Goal: Transaction & Acquisition: Subscribe to service/newsletter

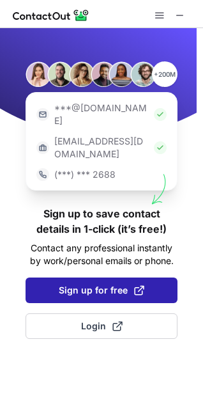
click at [126, 284] on span "Sign up for free" at bounding box center [102, 290] width 86 height 13
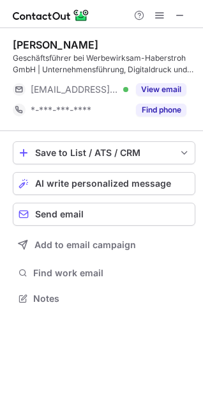
scroll to position [289, 203]
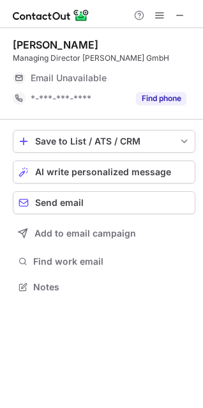
scroll to position [278, 203]
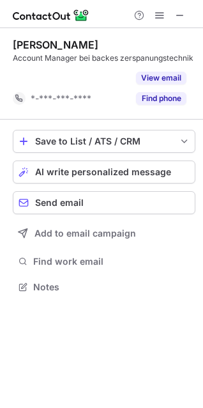
scroll to position [257, 203]
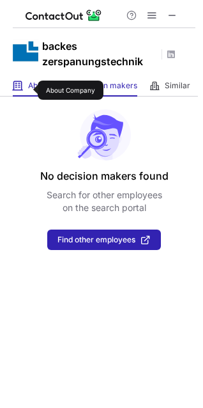
click at [29, 86] on span "About" at bounding box center [38, 85] width 21 height 10
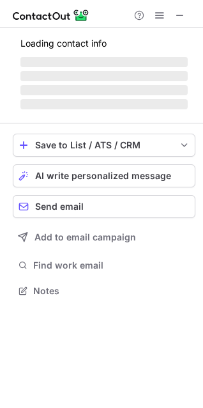
scroll to position [278, 203]
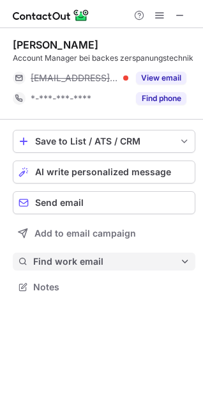
click at [87, 262] on span "Find work email" at bounding box center [106, 261] width 147 height 11
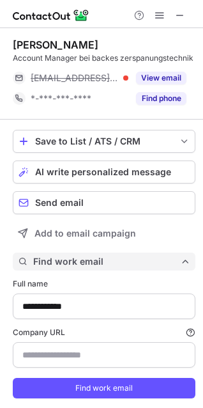
type input "**********"
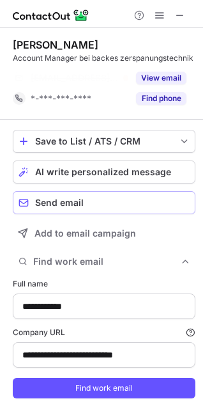
click at [111, 208] on div "Send email" at bounding box center [112, 202] width 155 height 10
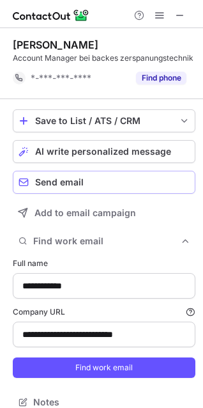
scroll to position [404, 194]
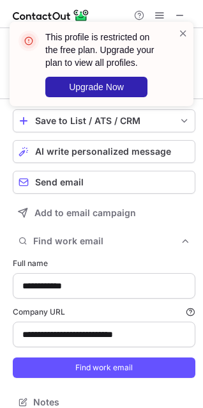
click at [176, 32] on div "This profile is restricted on the free plan. Upgrade your plan to view all prof…" at bounding box center [97, 64] width 164 height 74
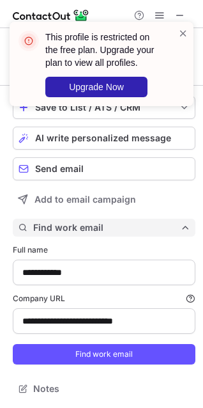
scroll to position [25, 0]
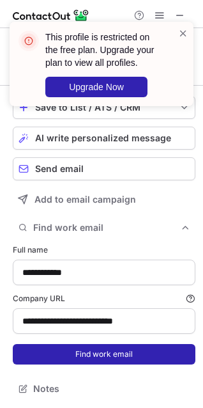
click at [89, 349] on button "Find work email" at bounding box center [104, 354] width 183 height 20
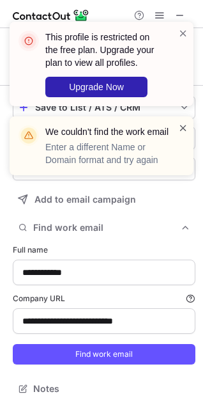
click at [182, 125] on span at bounding box center [183, 127] width 10 height 13
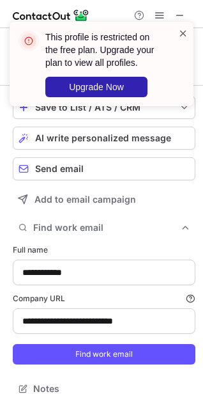
click at [180, 29] on span at bounding box center [183, 33] width 10 height 13
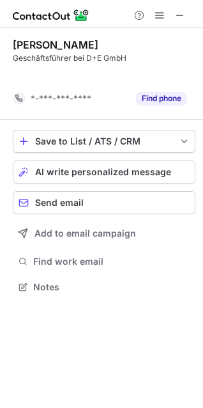
scroll to position [257, 203]
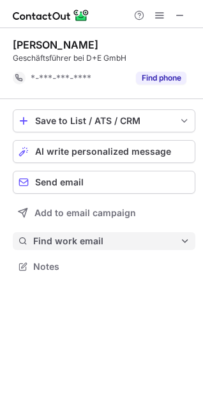
click at [104, 243] on span "Find work email" at bounding box center [106, 240] width 147 height 11
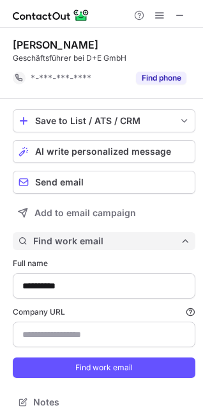
scroll to position [393, 194]
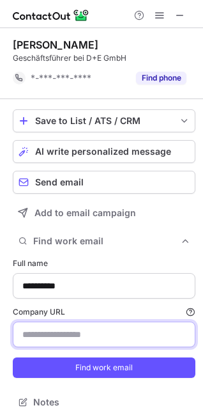
click at [122, 338] on input "Company URL Finding work email will consume 1 credit if a match is found." at bounding box center [104, 334] width 183 height 26
paste input "*********"
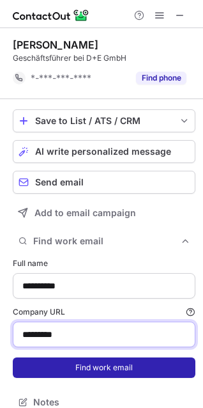
type input "*********"
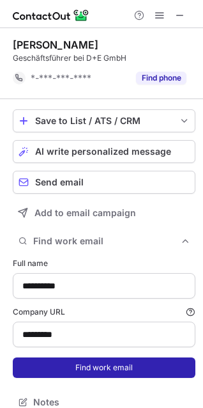
click at [74, 360] on button "Find work email" at bounding box center [104, 367] width 183 height 20
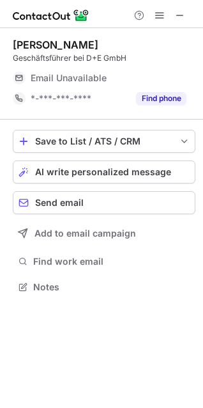
scroll to position [278, 203]
click at [103, 81] on span "Email Unavailable" at bounding box center [69, 77] width 76 height 11
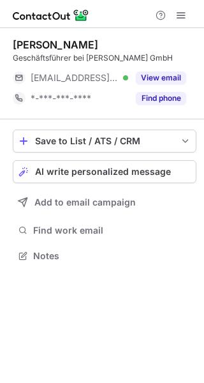
click at [93, 77] on span "[EMAIL_ADDRESS][DOMAIN_NAME]" at bounding box center [75, 77] width 88 height 11
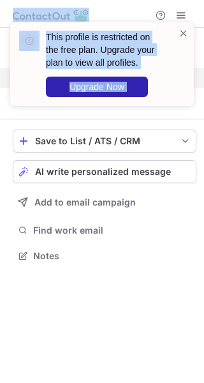
drag, startPoint x: 0, startPoint y: 0, endPoint x: 59, endPoint y: 78, distance: 97.6
click at [58, 78] on div "This profile is restricted on the free plan. Upgrade your plan to view all prof…" at bounding box center [102, 191] width 204 height 383
click at [182, 34] on span at bounding box center [184, 33] width 10 height 13
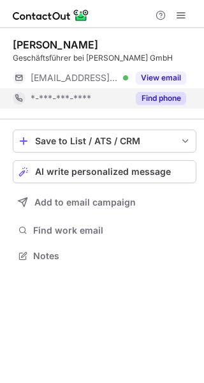
click at [86, 91] on div "*-***-***-****" at bounding box center [71, 98] width 116 height 20
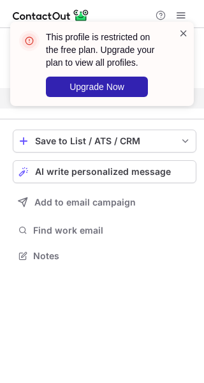
click at [183, 31] on span at bounding box center [184, 33] width 10 height 13
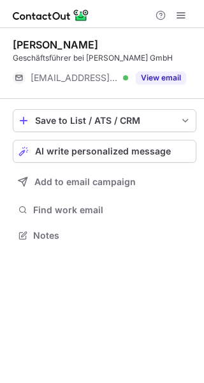
scroll to position [227, 204]
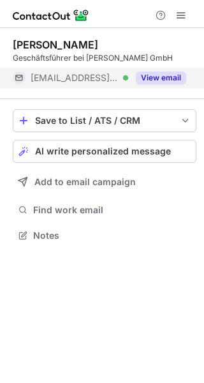
click at [49, 80] on span "***@gravur.de" at bounding box center [75, 77] width 88 height 11
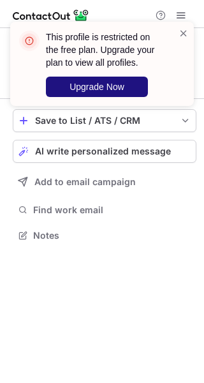
click at [77, 82] on span "Upgrade Now" at bounding box center [97, 87] width 55 height 10
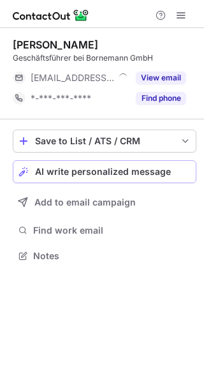
scroll to position [247, 204]
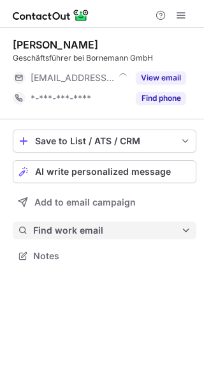
click at [90, 233] on span "Find work email" at bounding box center [107, 230] width 148 height 11
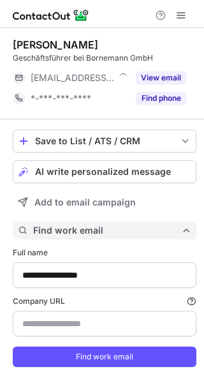
scroll to position [383, 195]
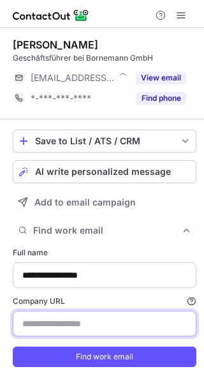
click at [46, 321] on input "Company URL Finding work email will consume 1 credit if a match is found." at bounding box center [105, 324] width 184 height 26
paste input "**********"
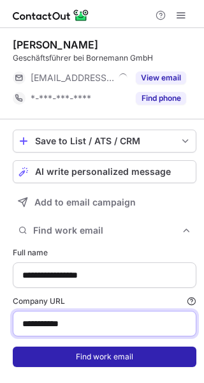
type input "**********"
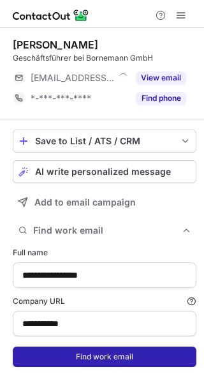
click at [56, 351] on button "Find work email" at bounding box center [105, 357] width 184 height 20
click at [73, 359] on button "Find work email" at bounding box center [105, 357] width 184 height 20
